Goal: Task Accomplishment & Management: Complete application form

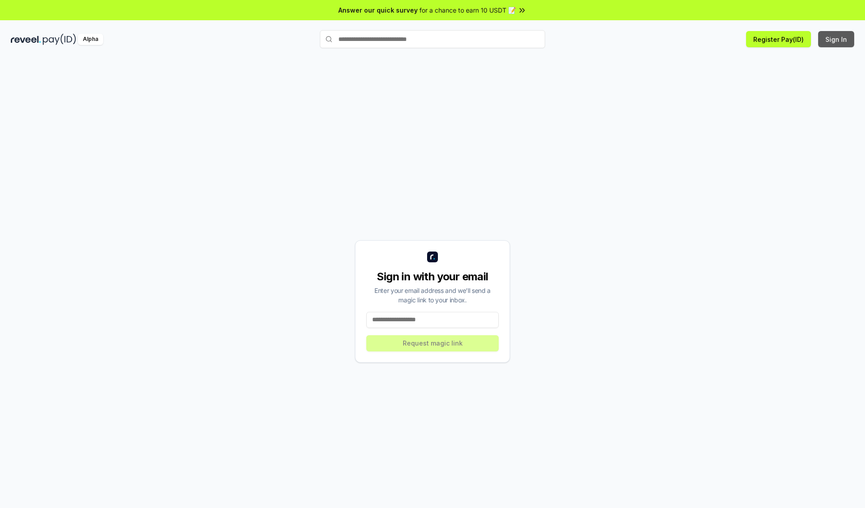
click at [836, 39] on button "Sign In" at bounding box center [836, 39] width 36 height 16
type input "**********"
click at [432, 343] on button "Request magic link" at bounding box center [432, 344] width 132 height 16
